Goal: Task Accomplishment & Management: Complete application form

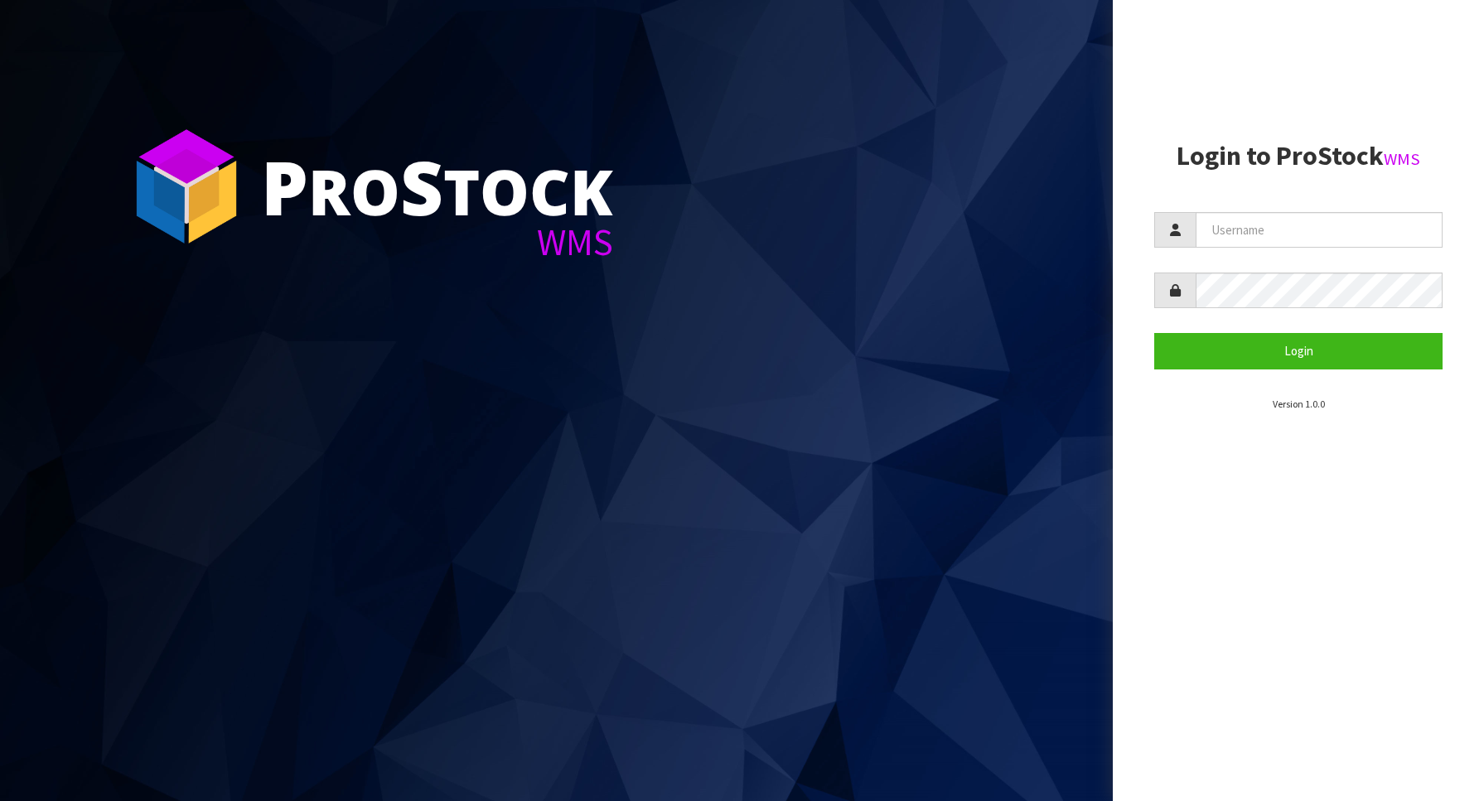
type input "Australianclutch"
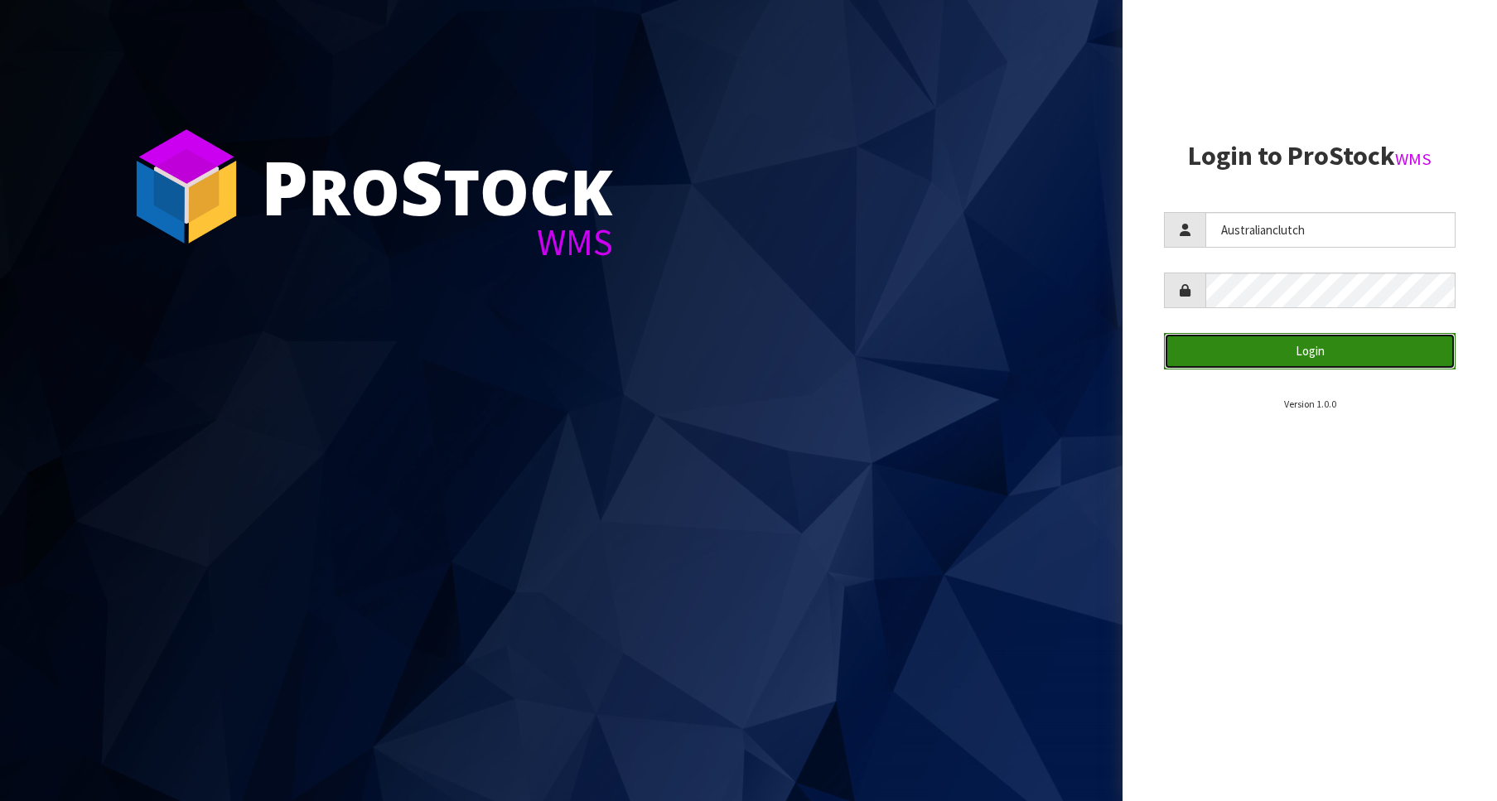
click at [1327, 350] on button "Login" at bounding box center [1310, 351] width 292 height 36
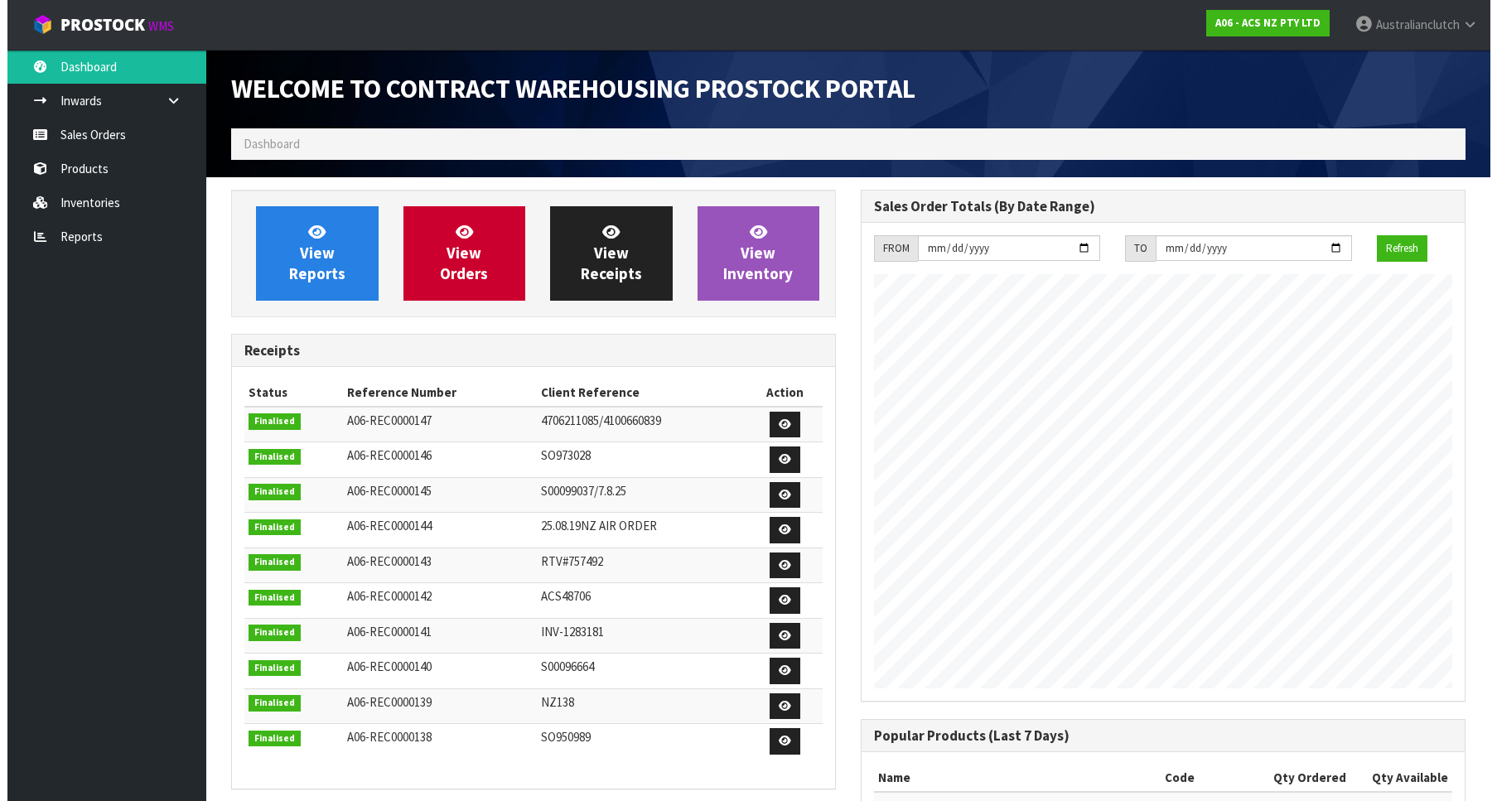
scroll to position [920, 630]
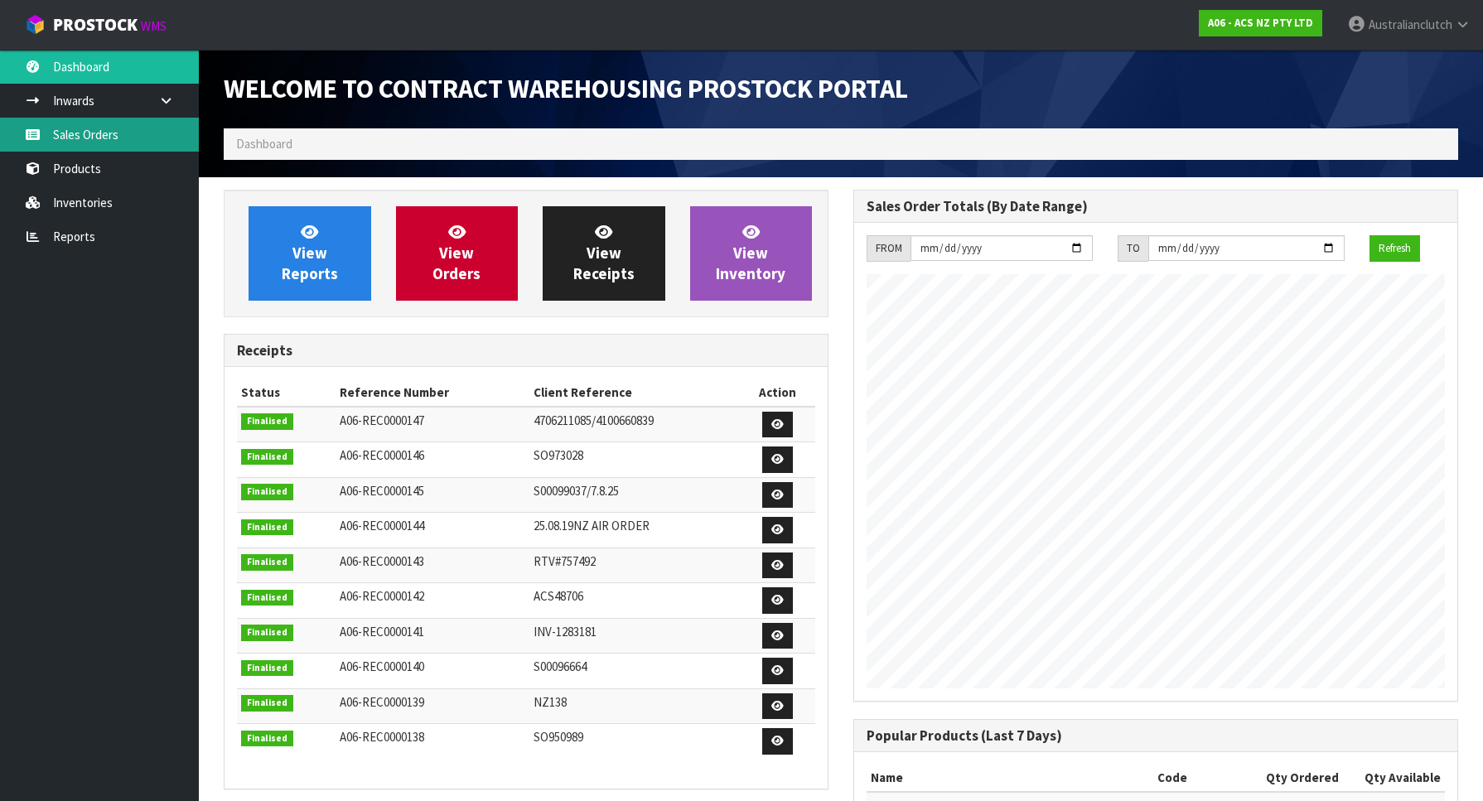
click at [46, 142] on link "Sales Orders" at bounding box center [99, 135] width 199 height 34
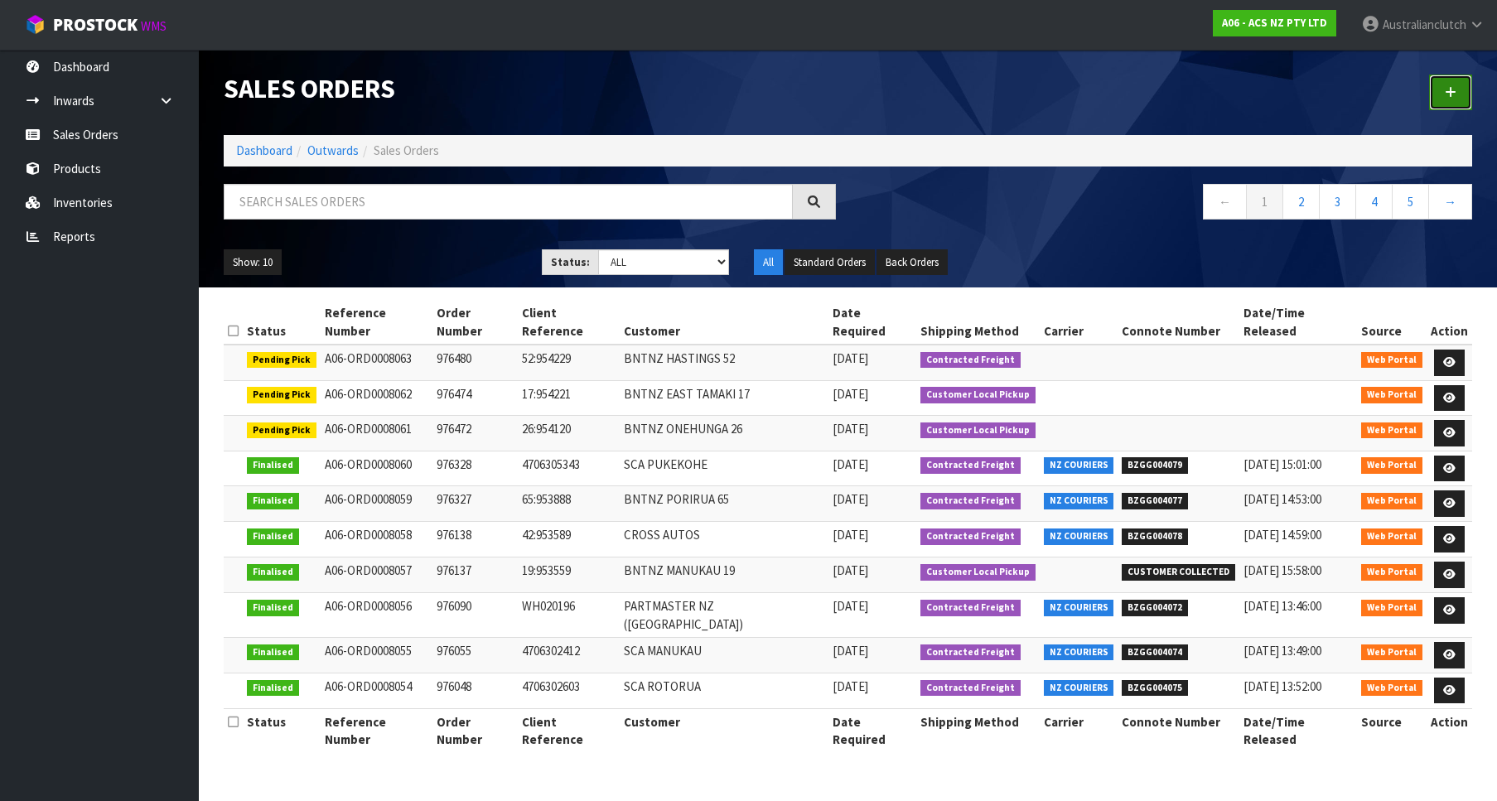
click at [1447, 103] on link at bounding box center [1450, 93] width 43 height 36
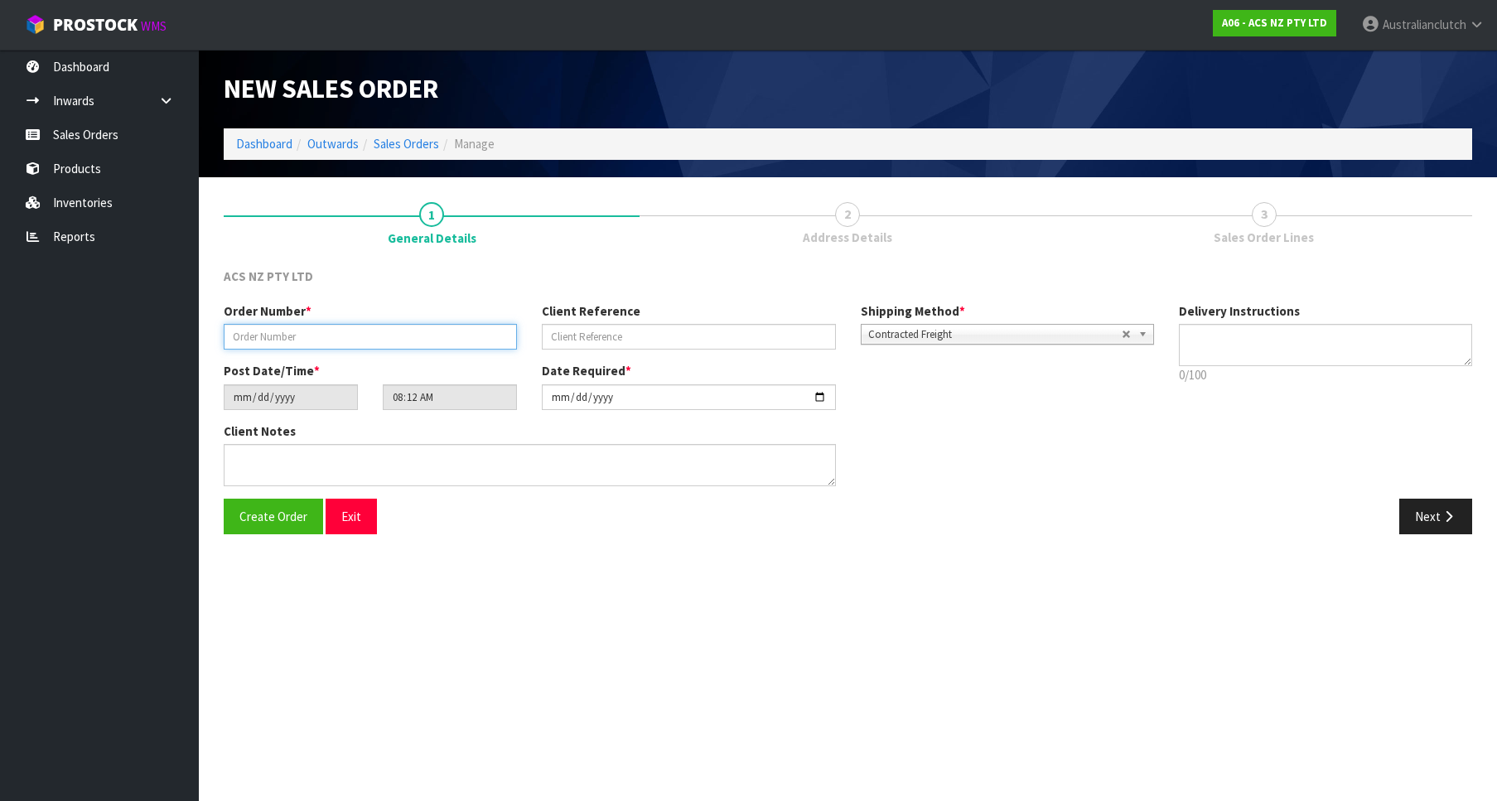
click at [418, 333] on input "text" at bounding box center [370, 337] width 293 height 26
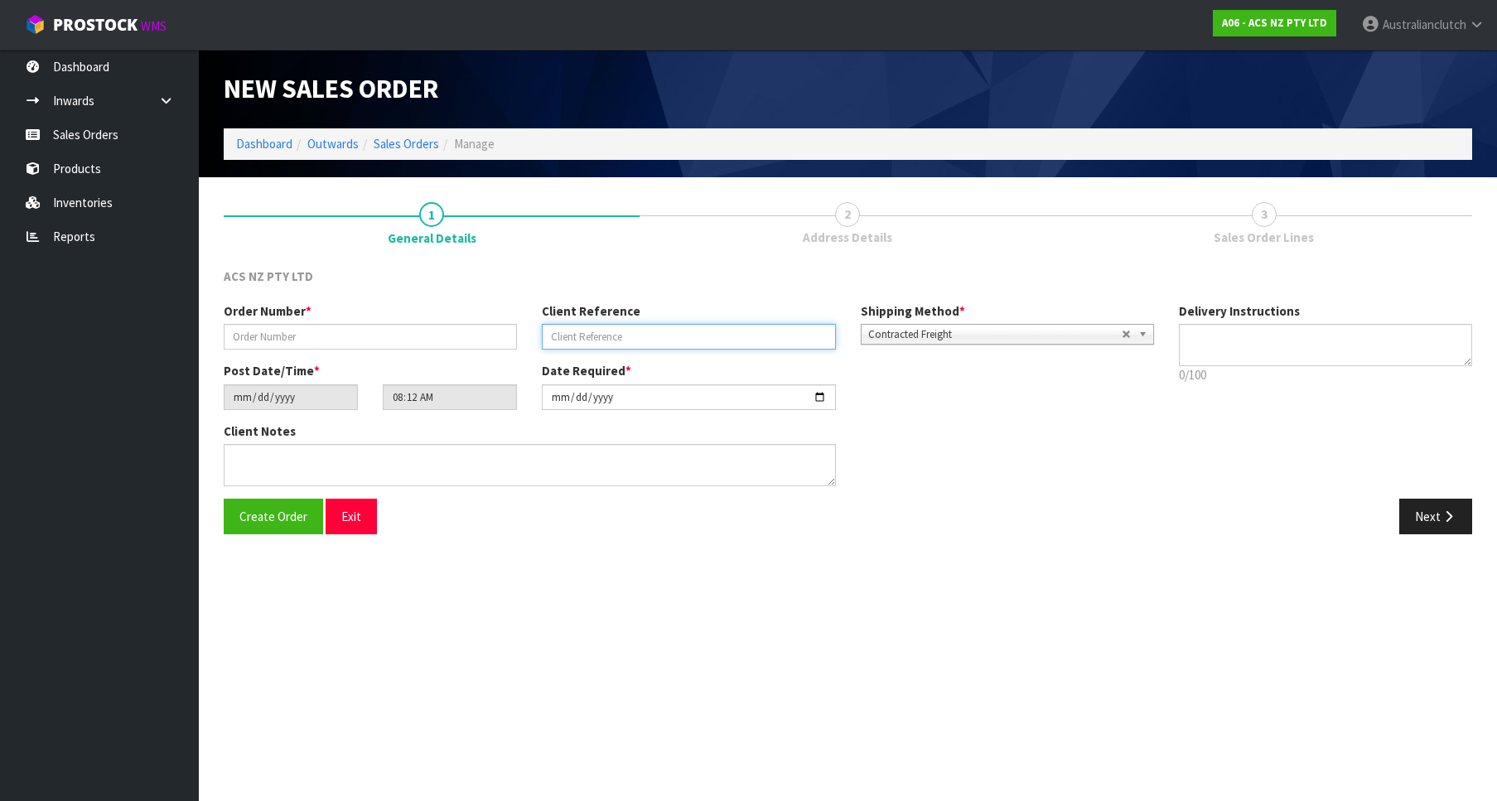
click at [567, 332] on input "text" at bounding box center [688, 337] width 293 height 26
drag, startPoint x: 280, startPoint y: 354, endPoint x: 275, endPoint y: 340, distance: 14.2
click at [276, 343] on div "Order Number * Client Reference Shipping Method * Pickup Contracted Freight Con…" at bounding box center [688, 332] width 955 height 60
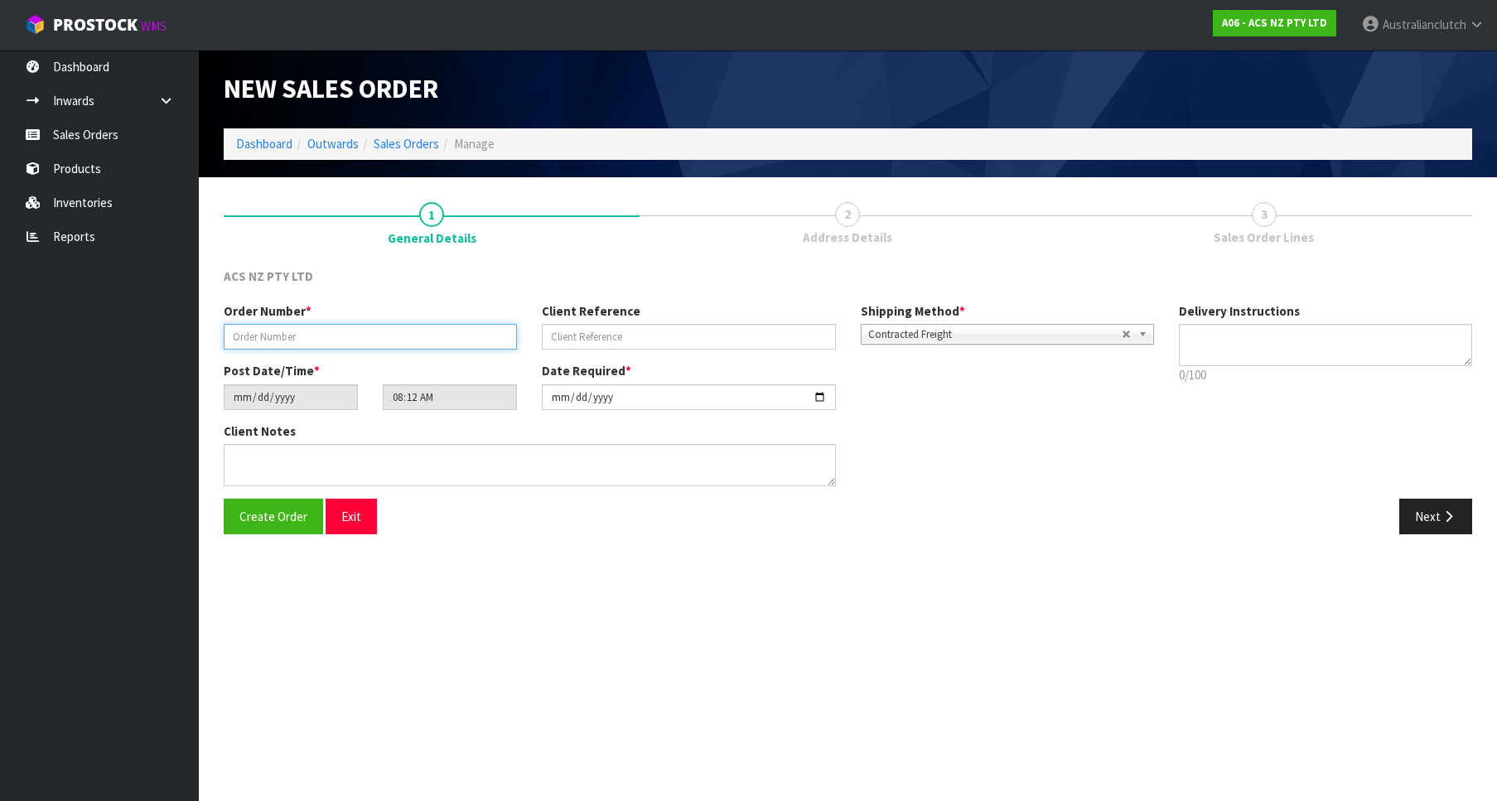
click at [275, 340] on input "text" at bounding box center [370, 337] width 293 height 26
paste input "9"
type input "976489"
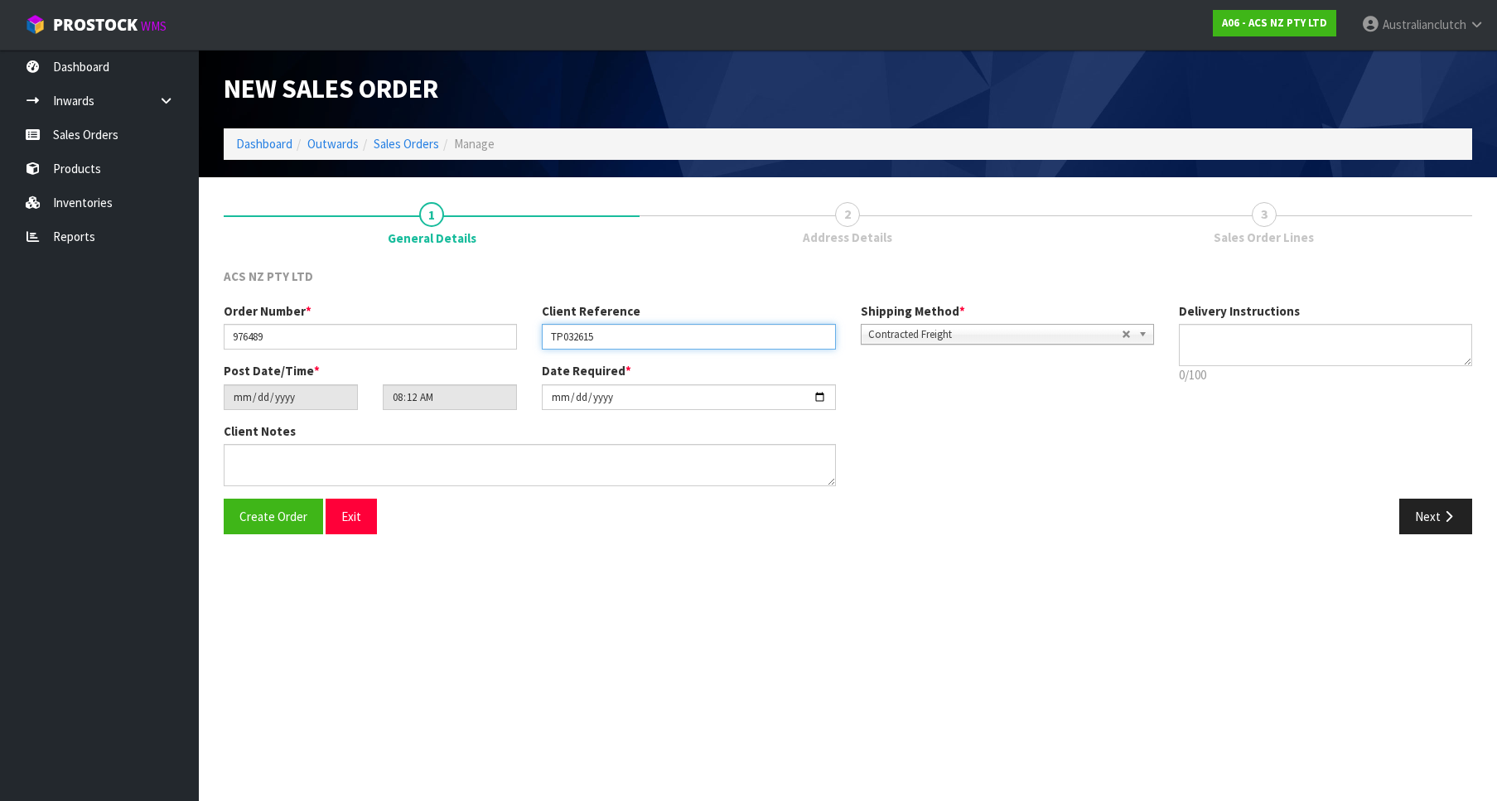
type input "TP032615"
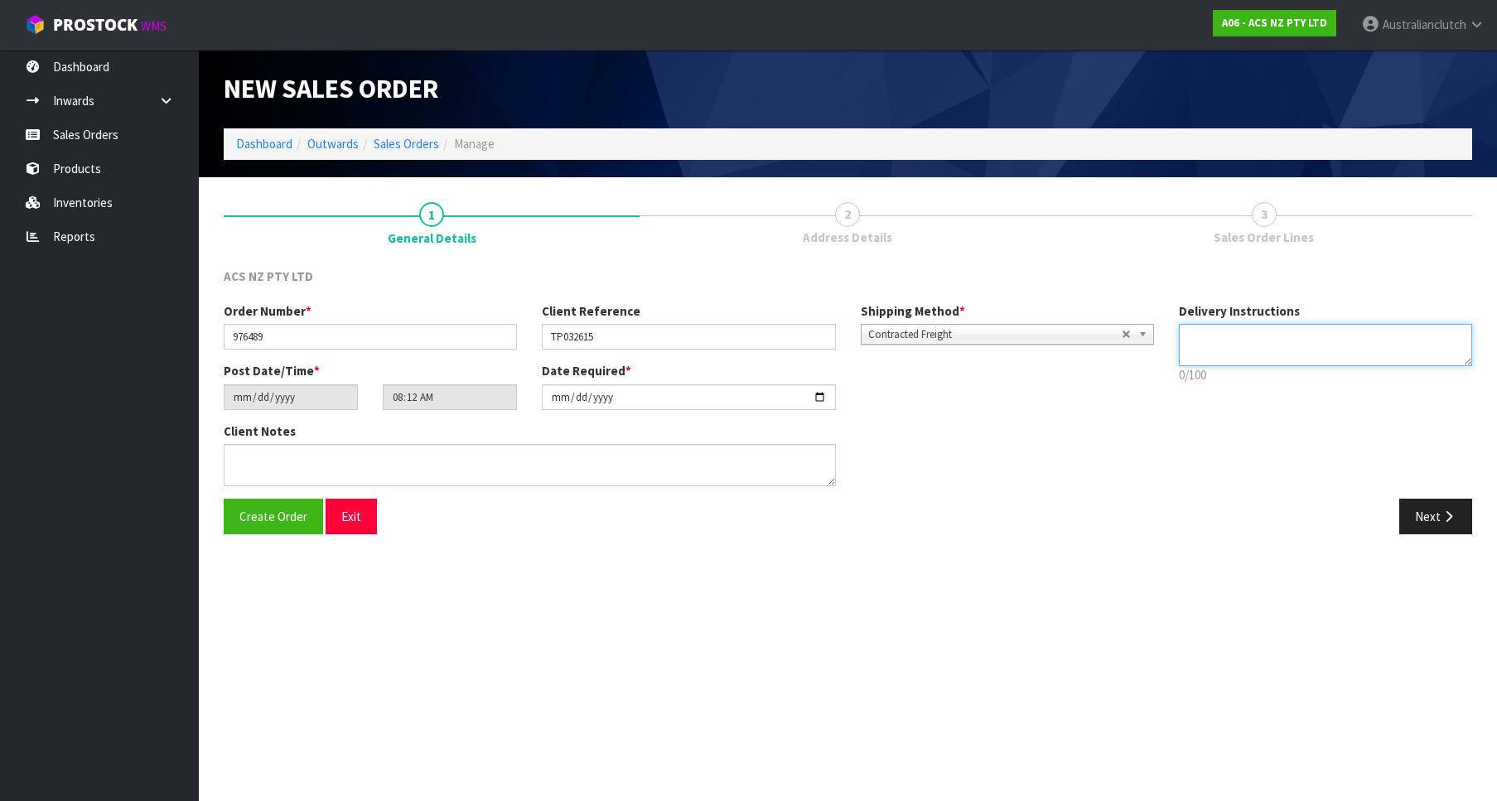
click at [1369, 361] on textarea at bounding box center [1325, 345] width 293 height 42
type textarea "PLEASE SEND VIA NZC"
click at [1460, 518] on button "Next" at bounding box center [1435, 517] width 73 height 36
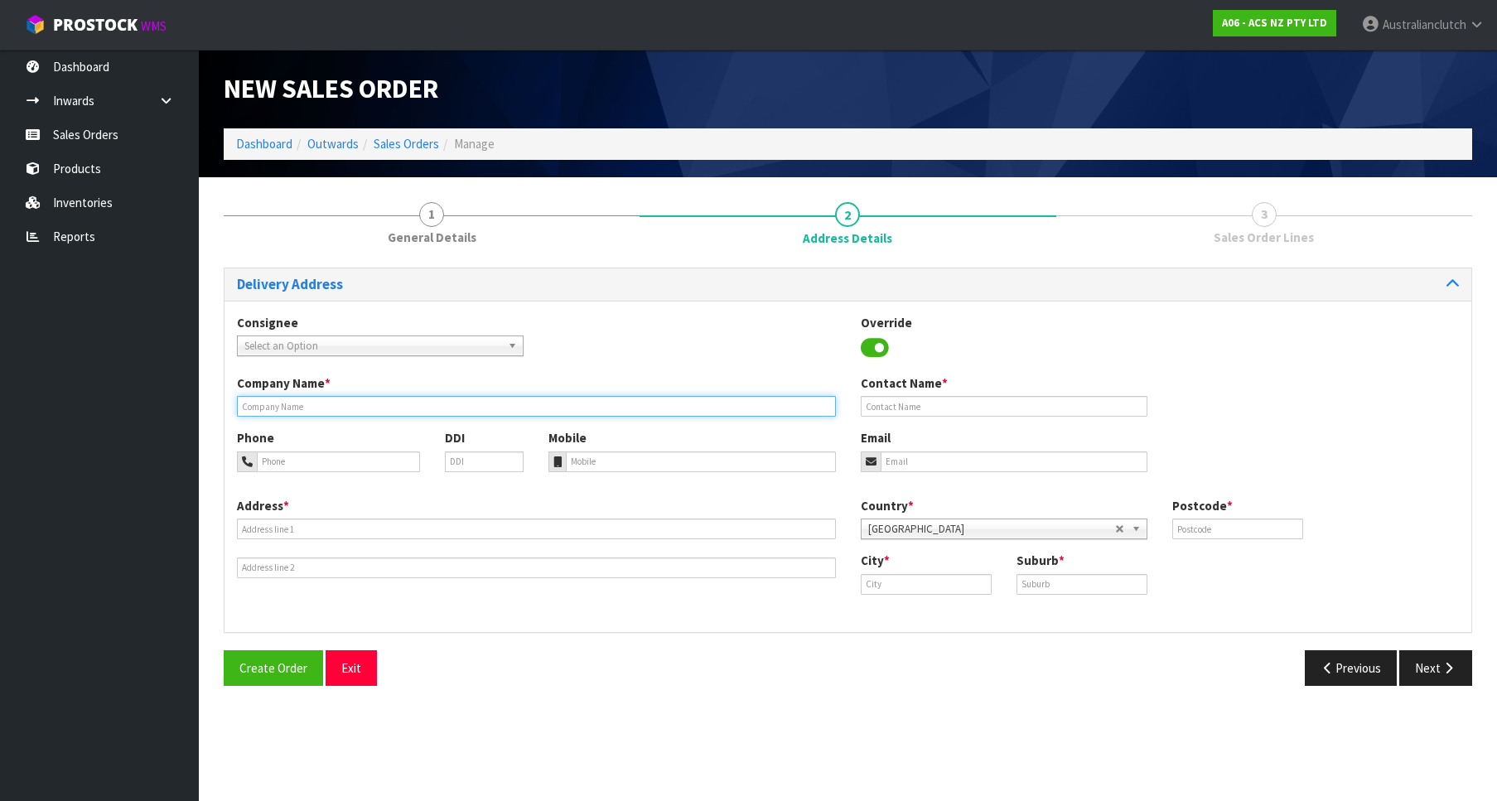
click at [566, 399] on input "text" at bounding box center [536, 406] width 599 height 21
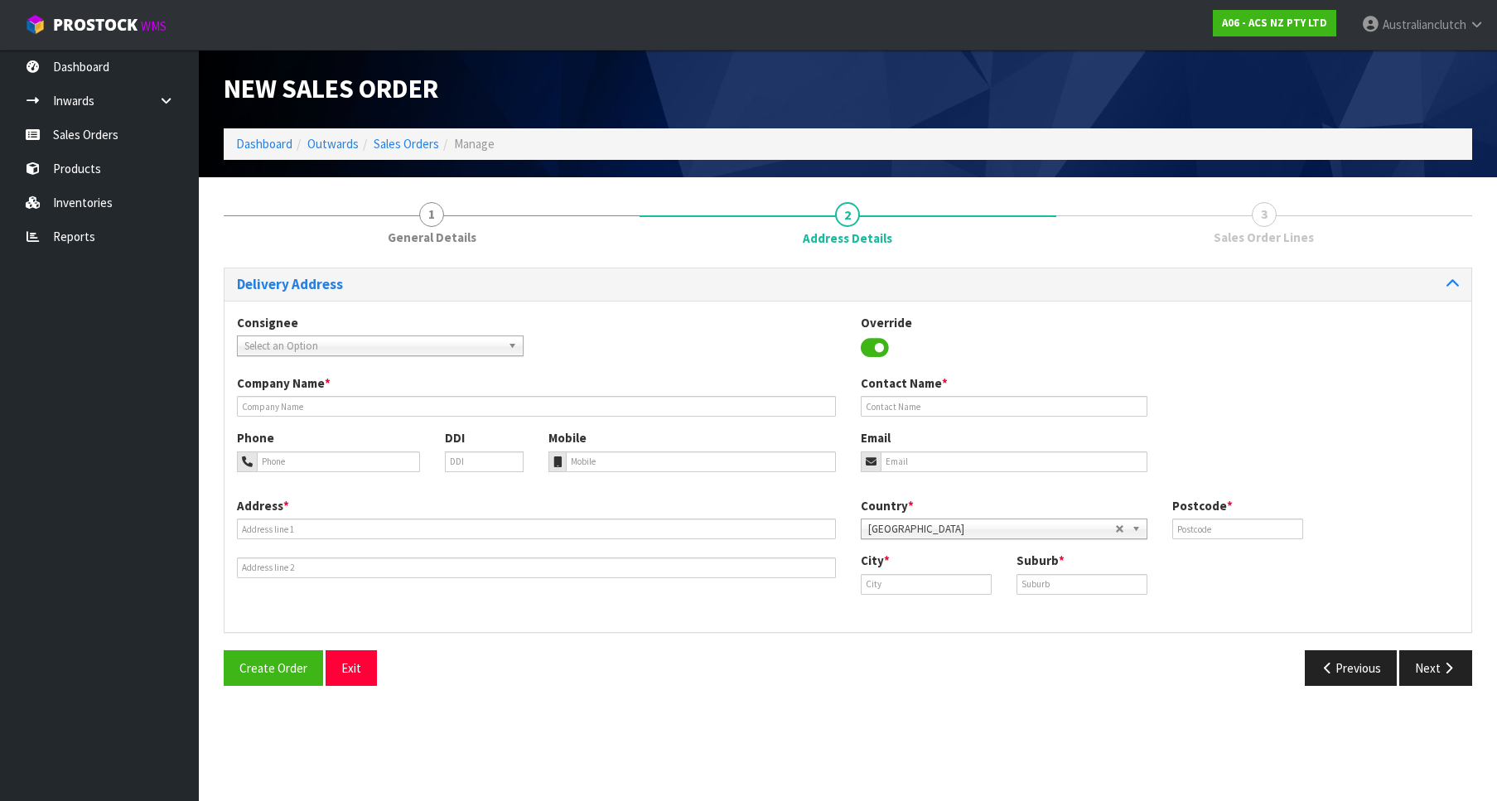
click at [281, 420] on div "Company Name * Contact Name *" at bounding box center [847, 401] width 1247 height 55
click at [296, 393] on div "Company Name *" at bounding box center [536, 395] width 624 height 42
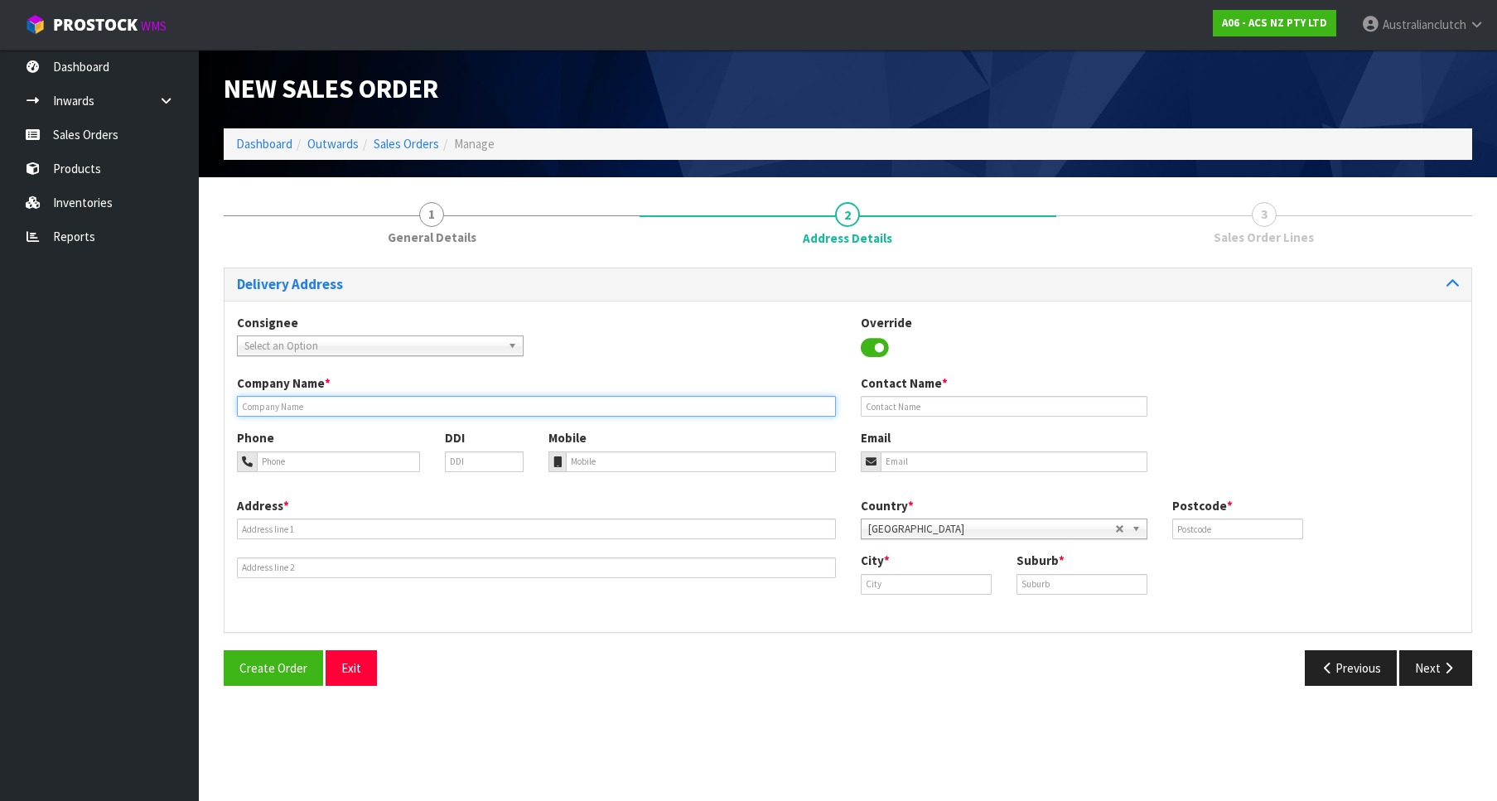
click at [319, 401] on input "text" at bounding box center [536, 406] width 599 height 21
paste input "P"
type input "PARTMASTER TAUPO"
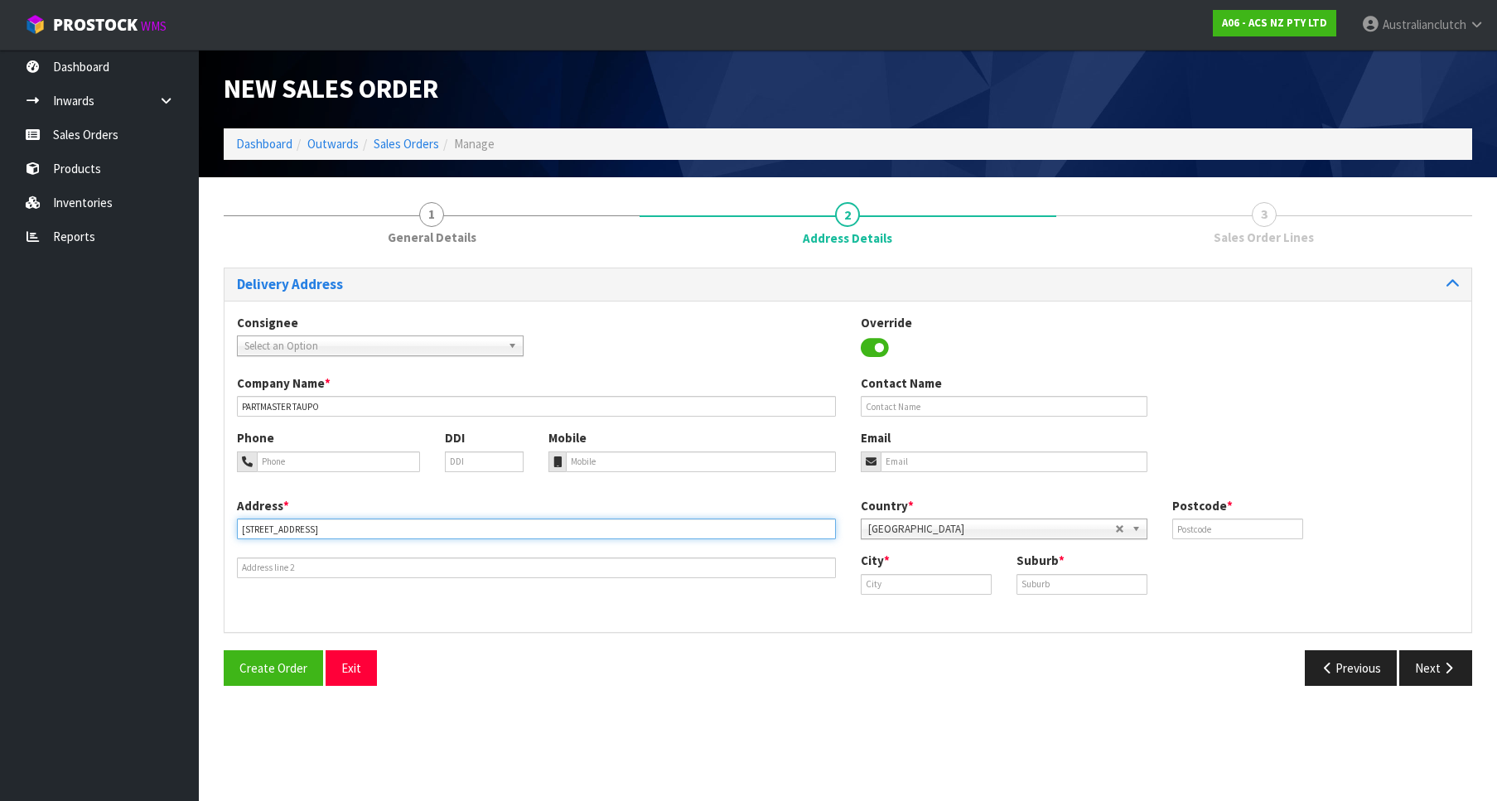
type input "[STREET_ADDRESS]"
click at [889, 584] on input "text" at bounding box center [926, 584] width 131 height 21
type input "Taupo"
type input "TAUPO"
click at [1223, 524] on input "text" at bounding box center [1237, 529] width 131 height 21
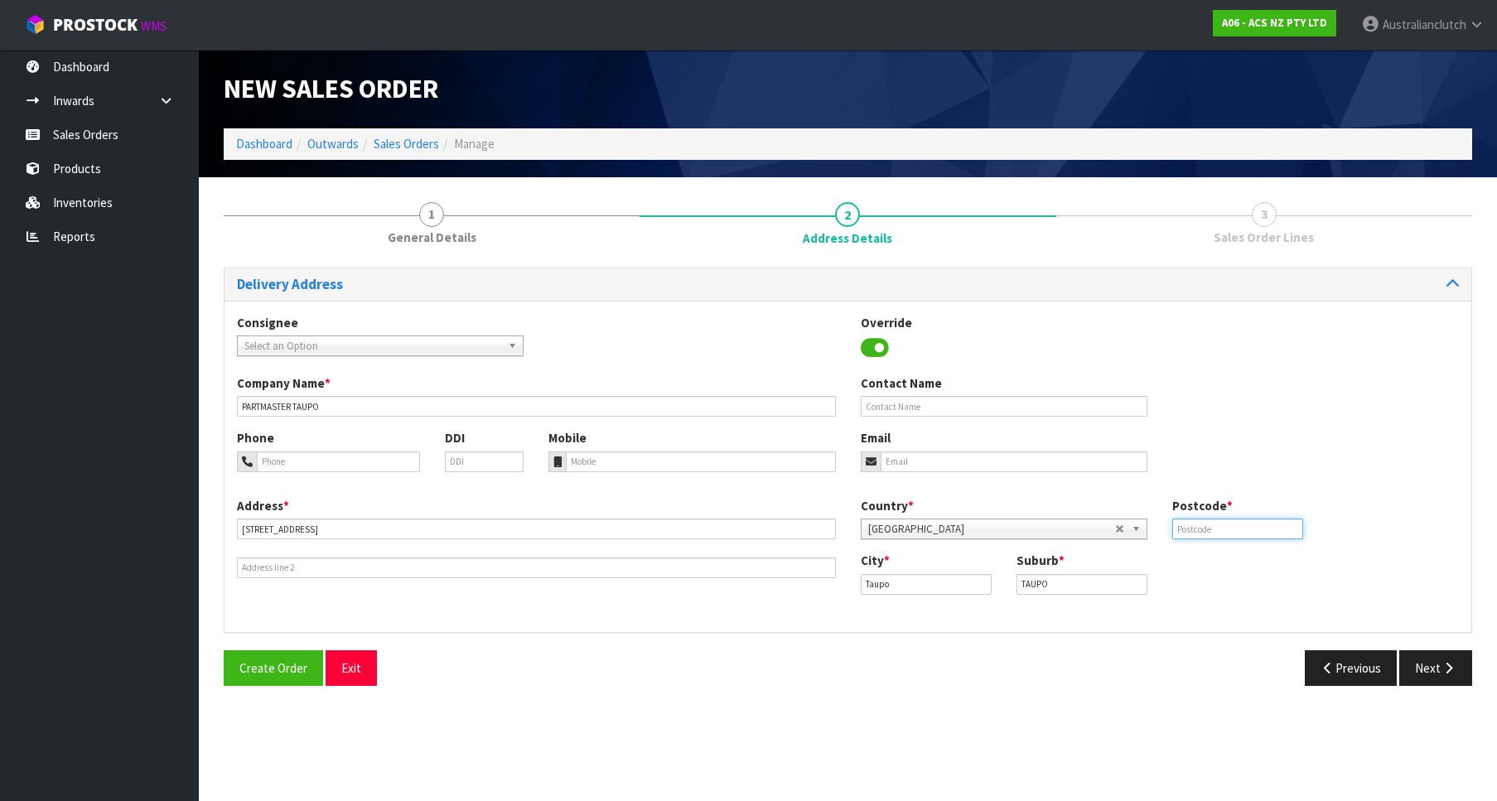
click at [1211, 529] on input "text" at bounding box center [1237, 529] width 131 height 21
type input "3377"
click at [1411, 659] on button "Next" at bounding box center [1435, 668] width 73 height 36
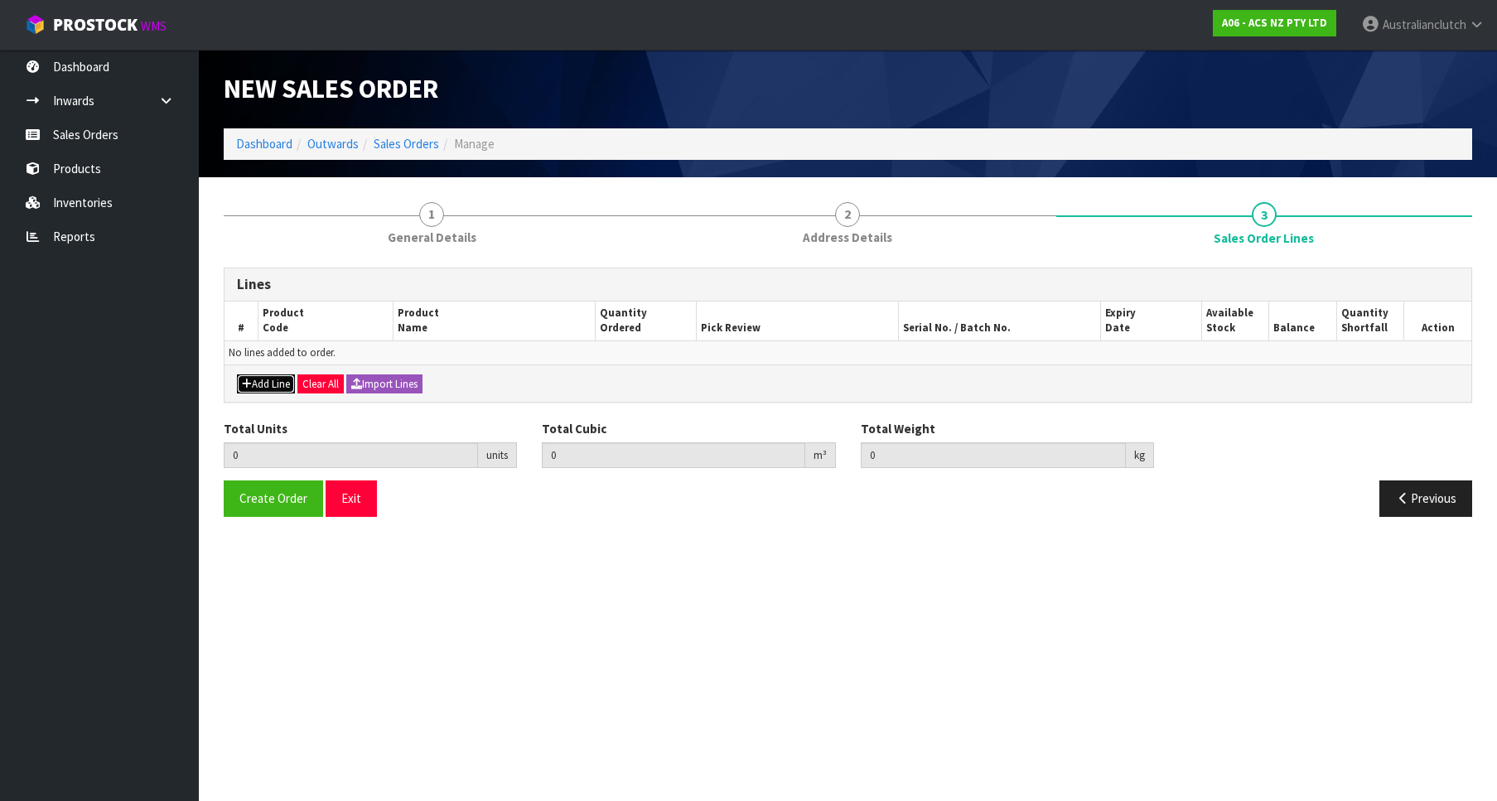
click at [275, 376] on button "Add Line" at bounding box center [266, 384] width 58 height 20
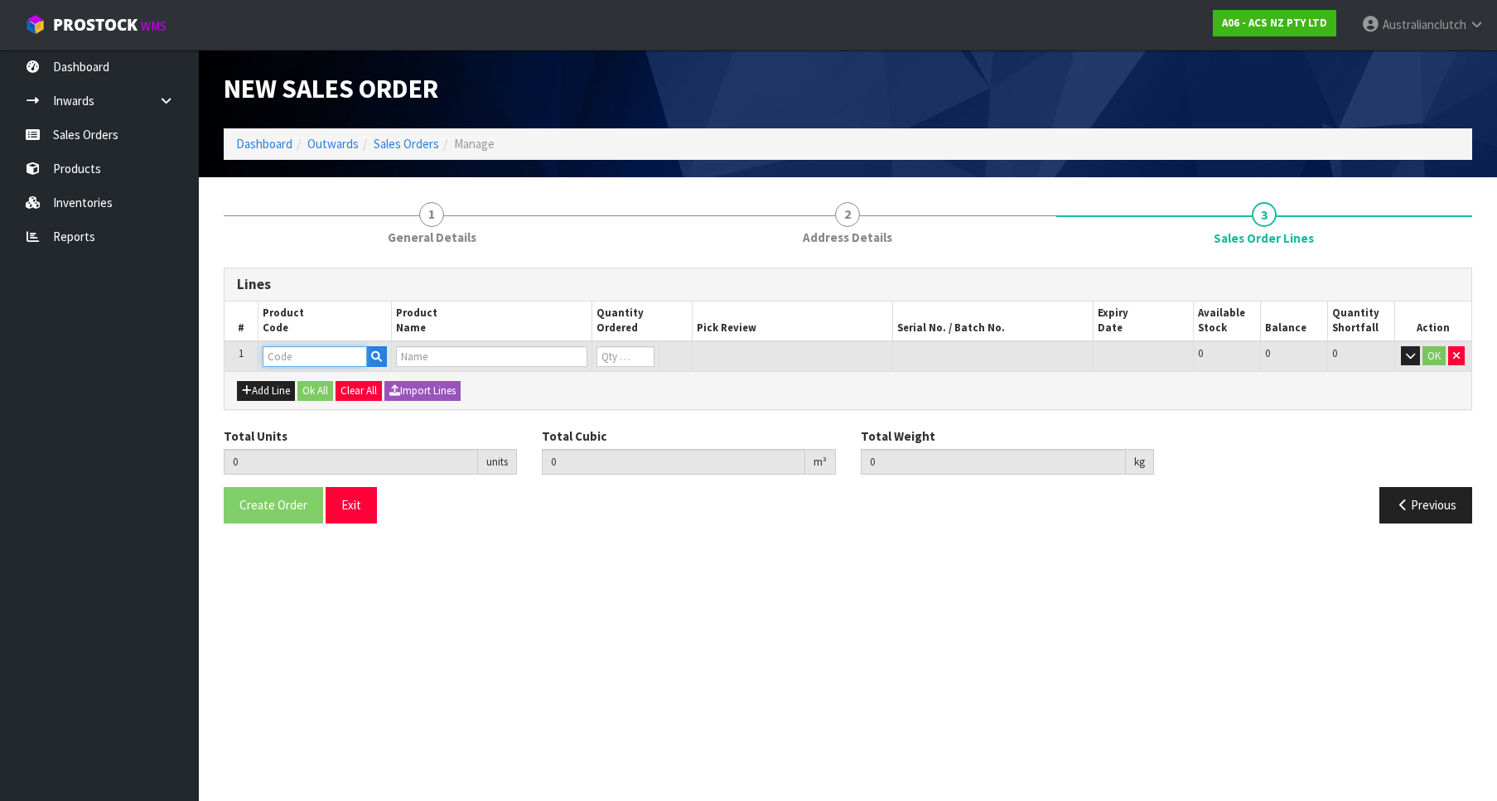
click at [302, 362] on input "text" at bounding box center [315, 356] width 104 height 21
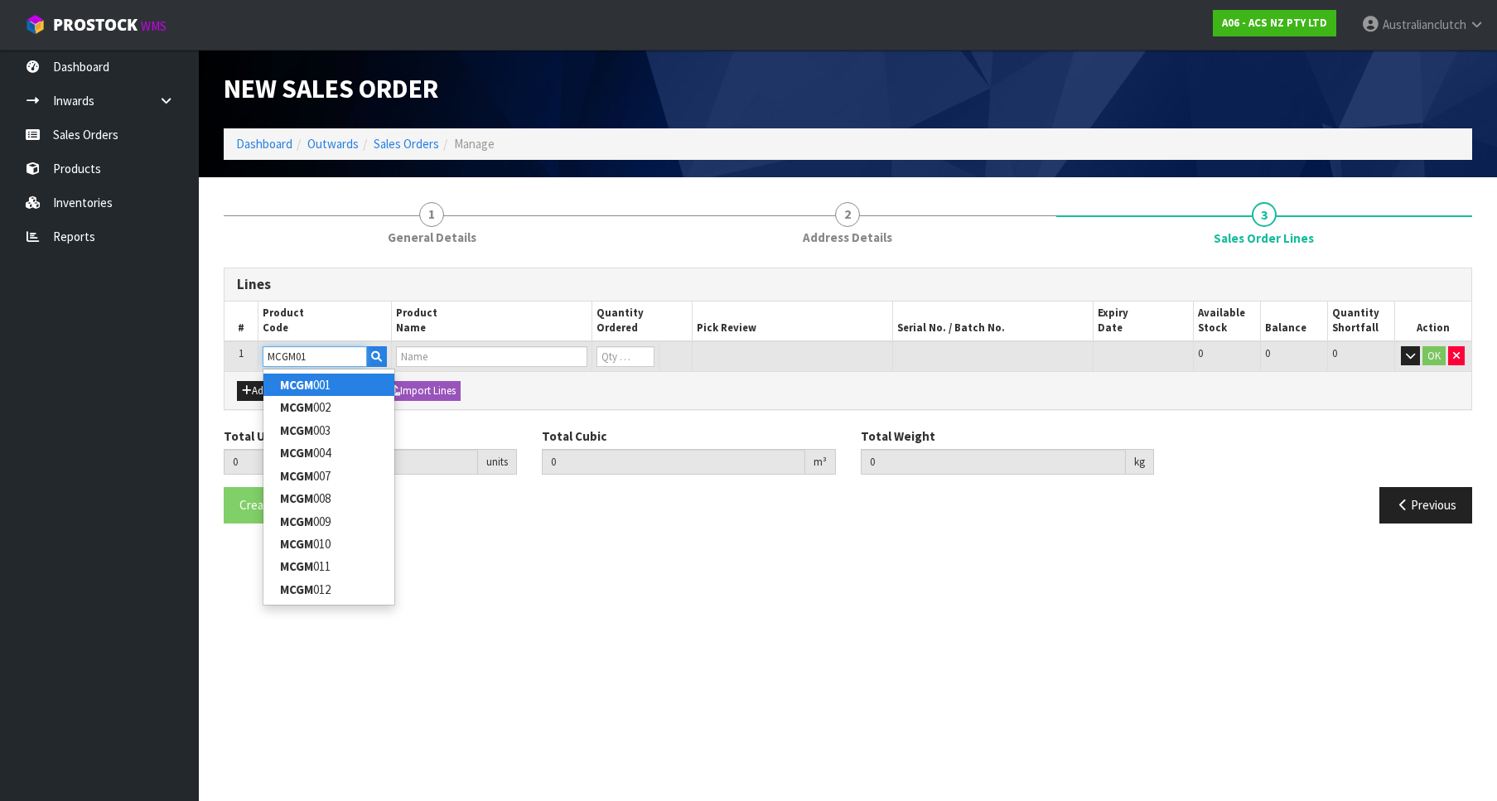
type input "MCGM011"
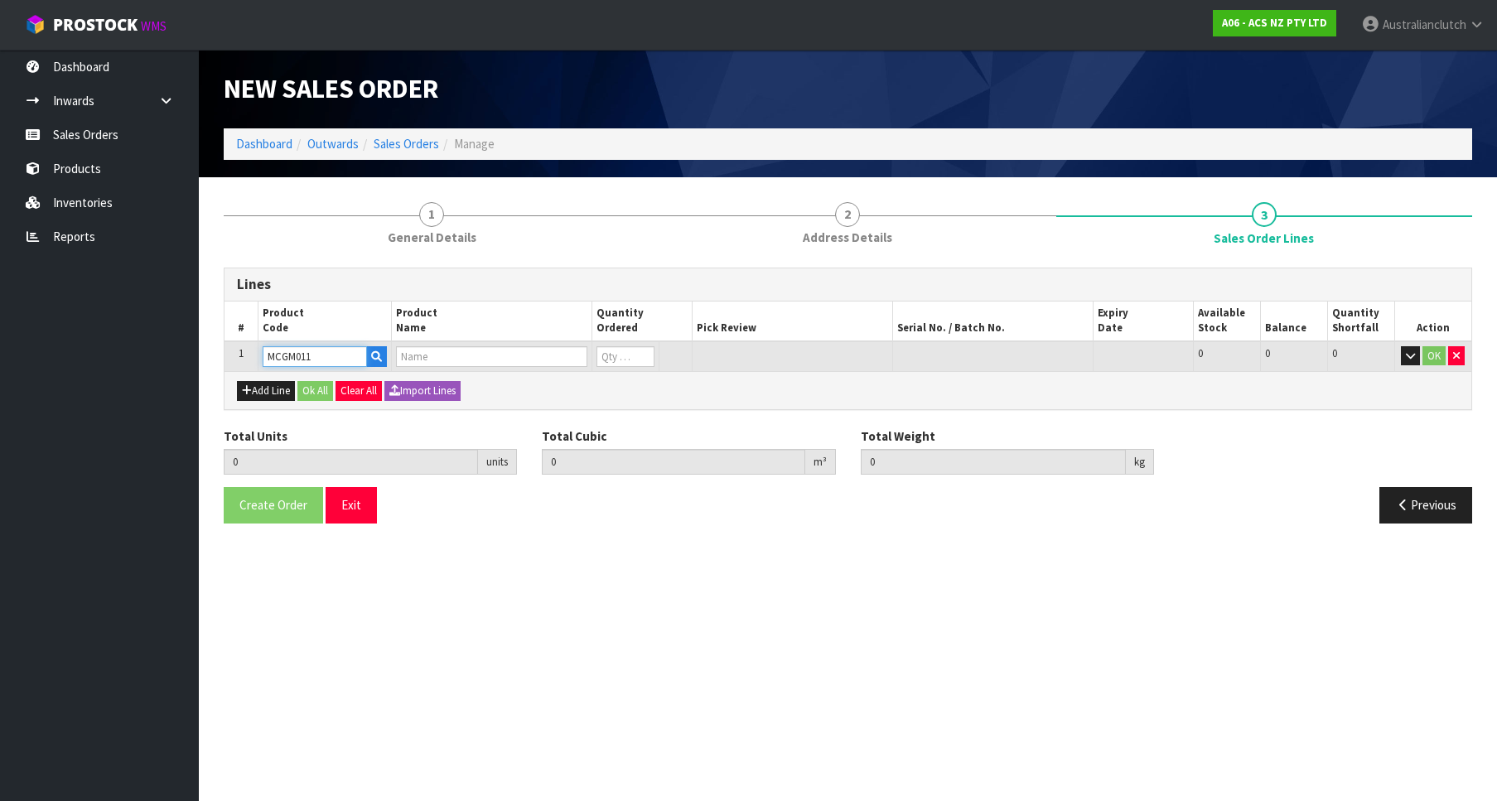
type input "0.000000"
type input "0.000"
type input "CLUTCH M/CYL HOLDEN 15.87MM (5/8")"
type input "0"
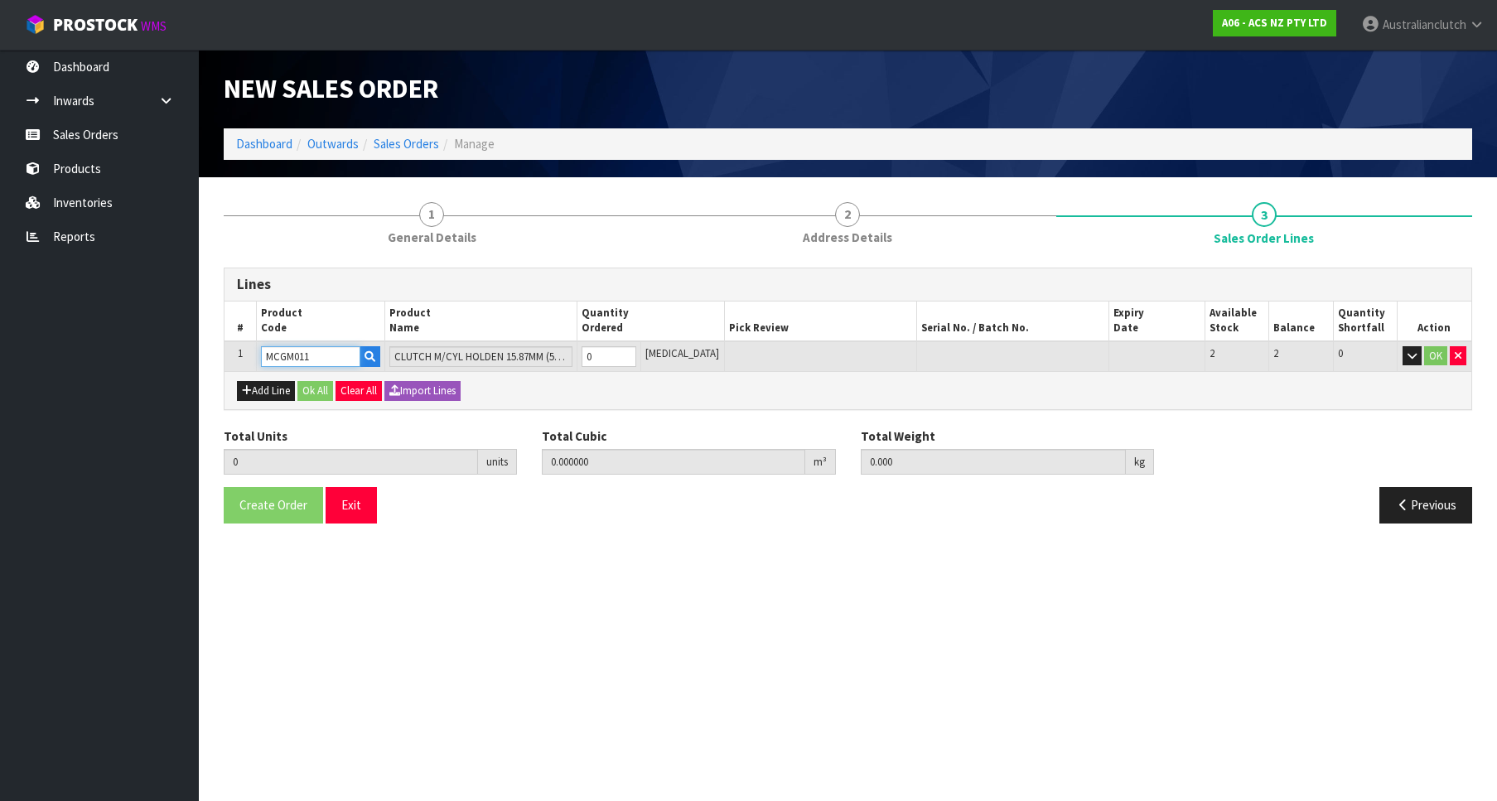
type input "1"
type input "0.002981"
type input "0.5"
type input "1"
click at [636, 355] on input "1" at bounding box center [609, 356] width 55 height 21
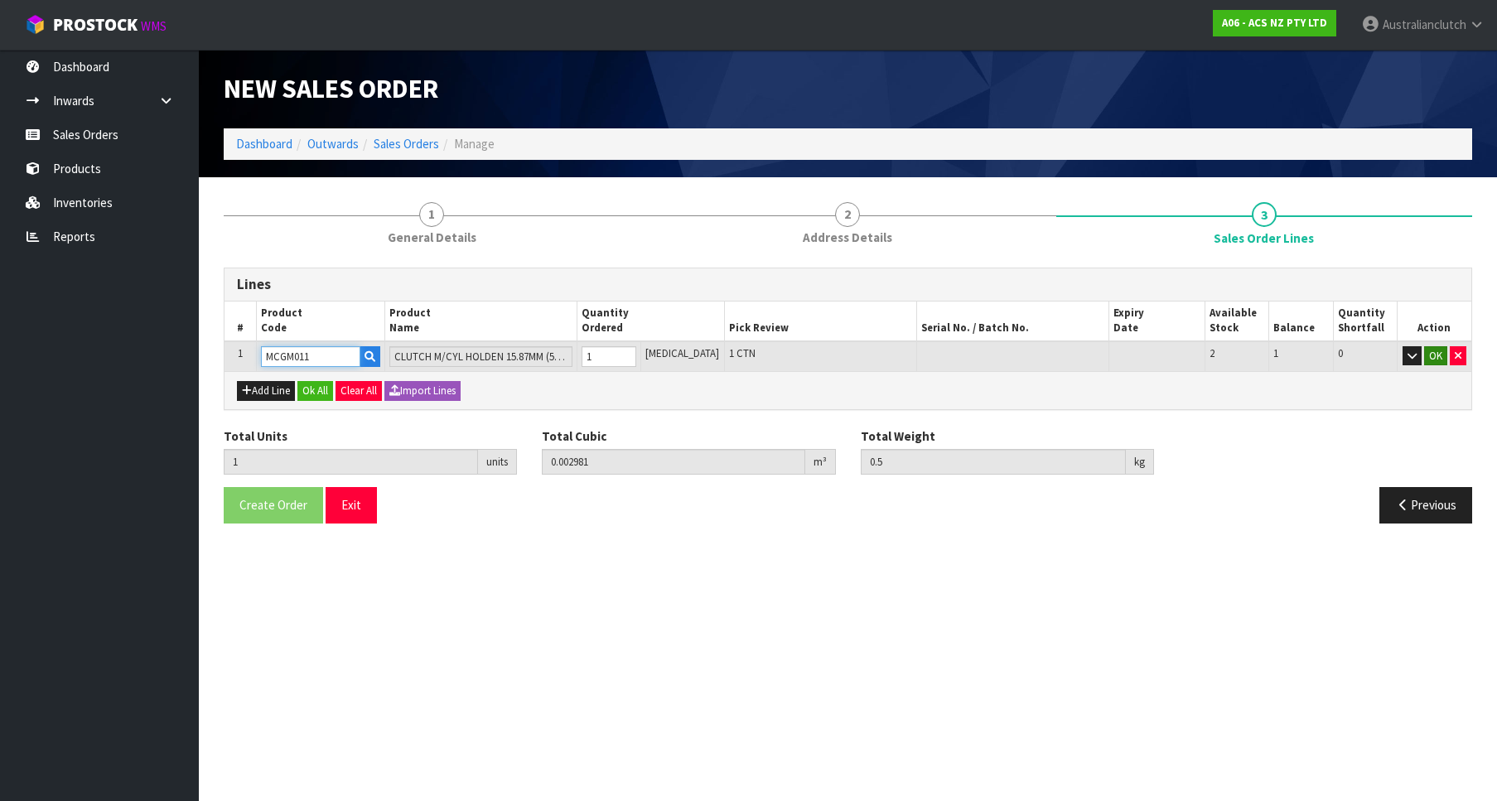
type input "MCGM011"
click at [1431, 360] on button "OK" at bounding box center [1435, 356] width 23 height 20
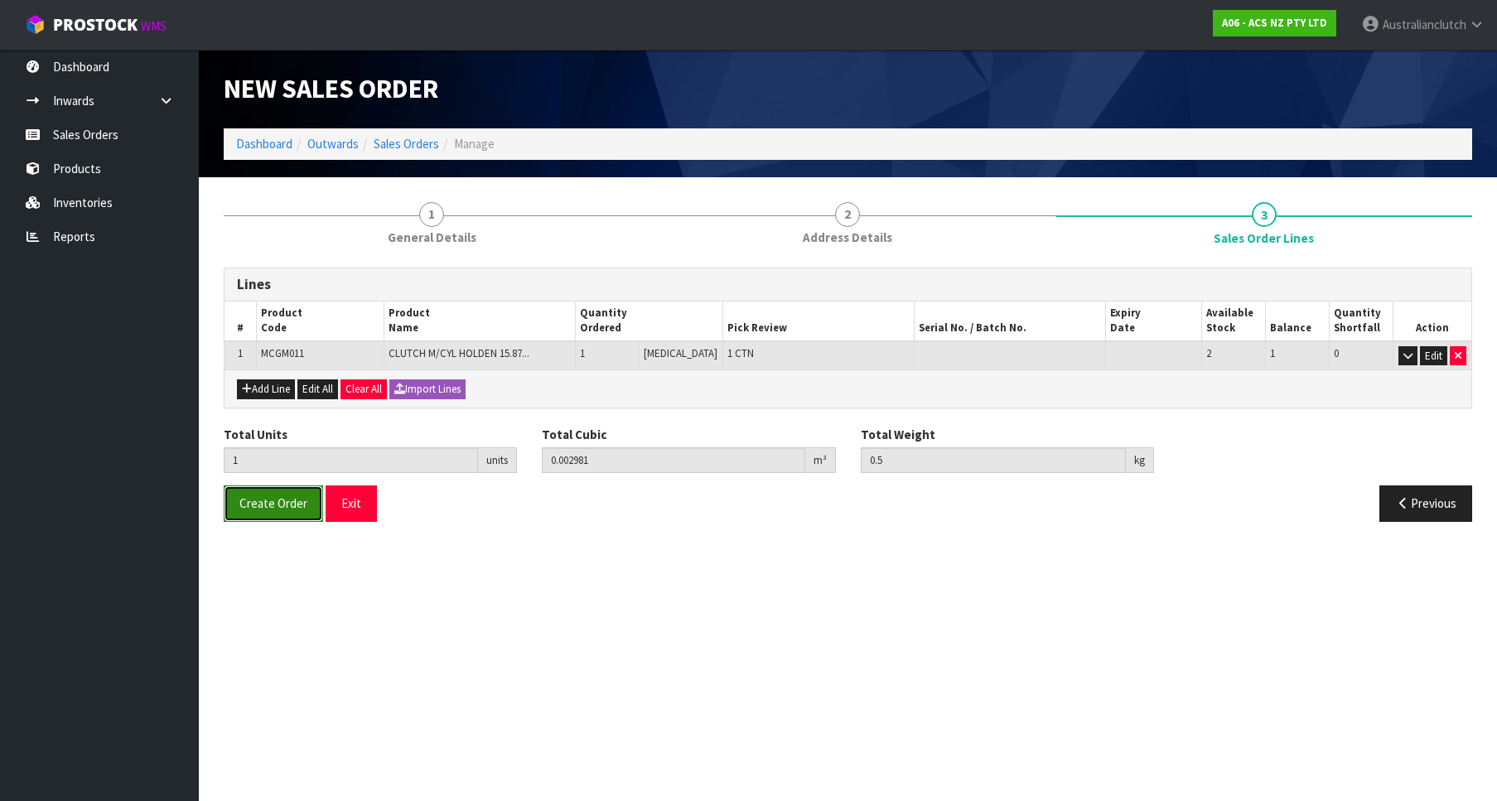
click at [299, 492] on button "Create Order" at bounding box center [273, 503] width 99 height 36
